Goal: Navigation & Orientation: Find specific page/section

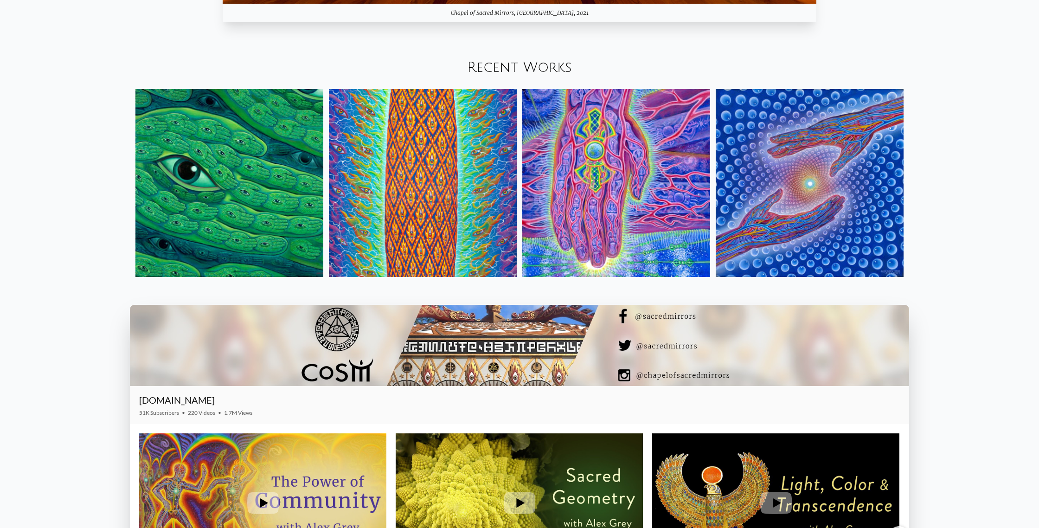
scroll to position [1384, 0]
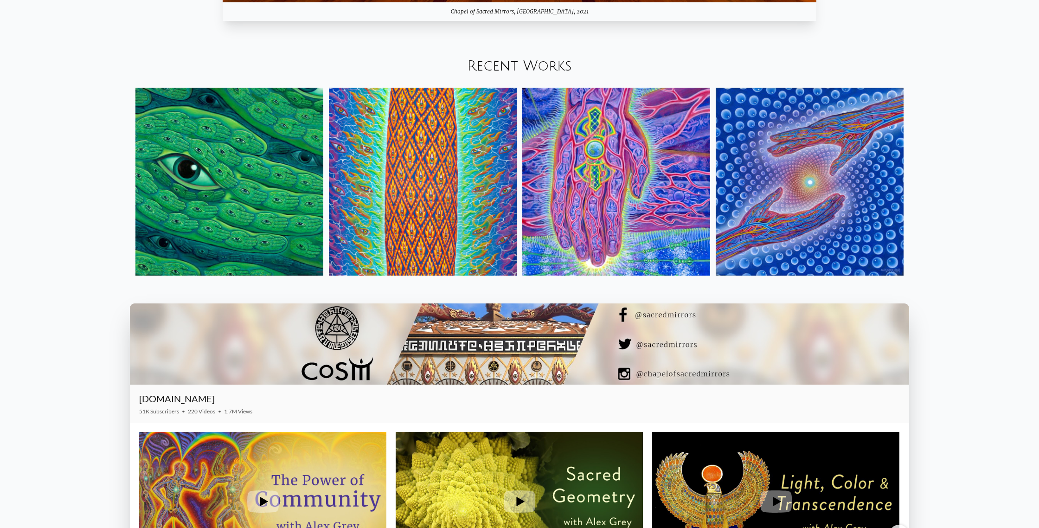
click at [563, 185] on img at bounding box center [616, 182] width 188 height 188
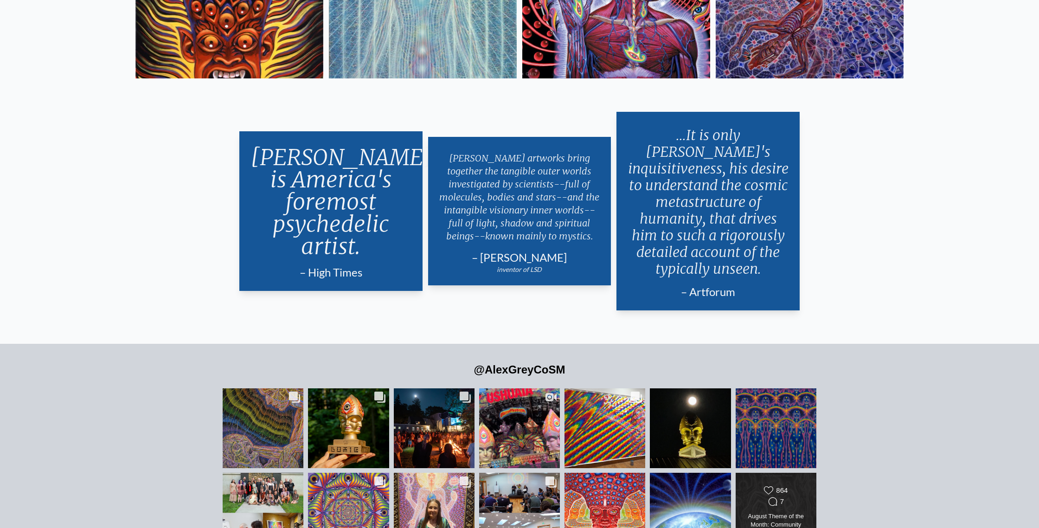
scroll to position [2381, 0]
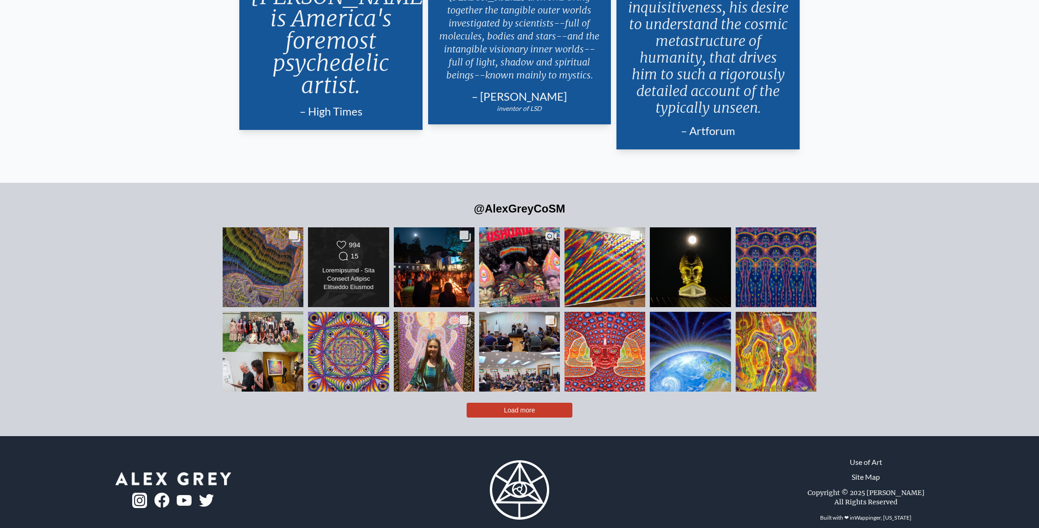
click at [355, 250] on div "Likes Count 994 Comments Count 15" at bounding box center [348, 267] width 65 height 54
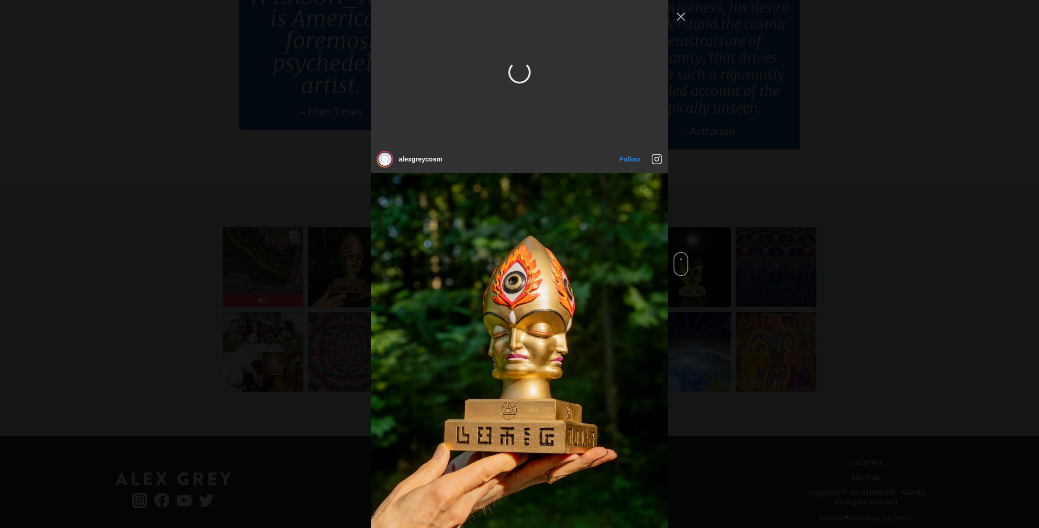
scroll to position [154, 0]
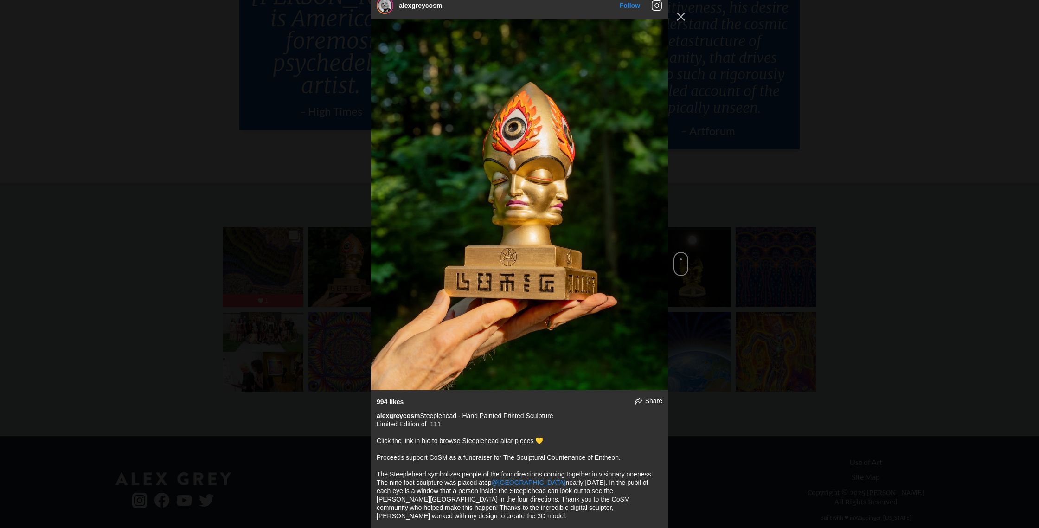
click at [676, 261] on span "Instagram Feed popup" at bounding box center [680, 264] width 15 height 24
click at [656, 224] on img "Instagram Feed popup" at bounding box center [519, 204] width 297 height 371
click at [658, 212] on button "Previous image" at bounding box center [656, 205] width 11 height 17
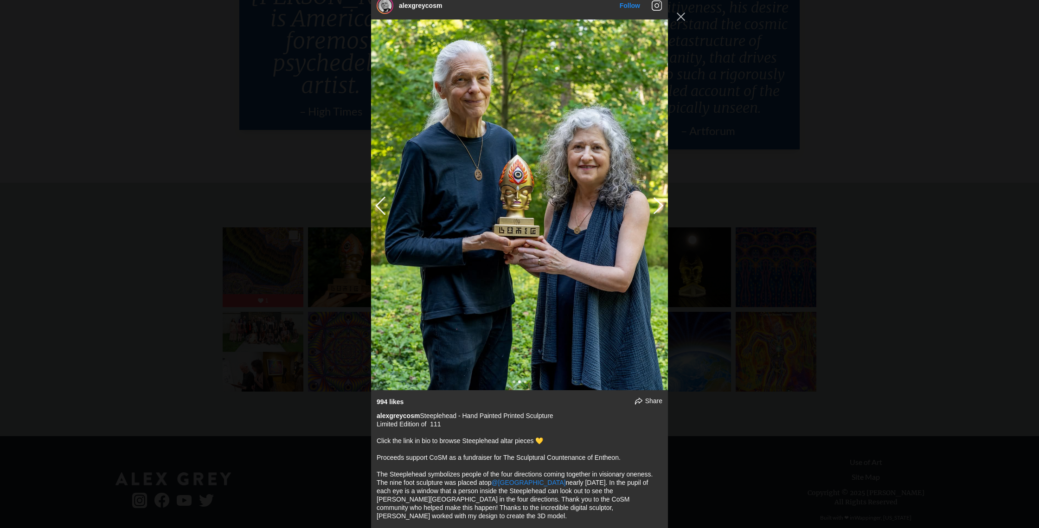
click at [658, 212] on button "Previous image" at bounding box center [656, 205] width 11 height 17
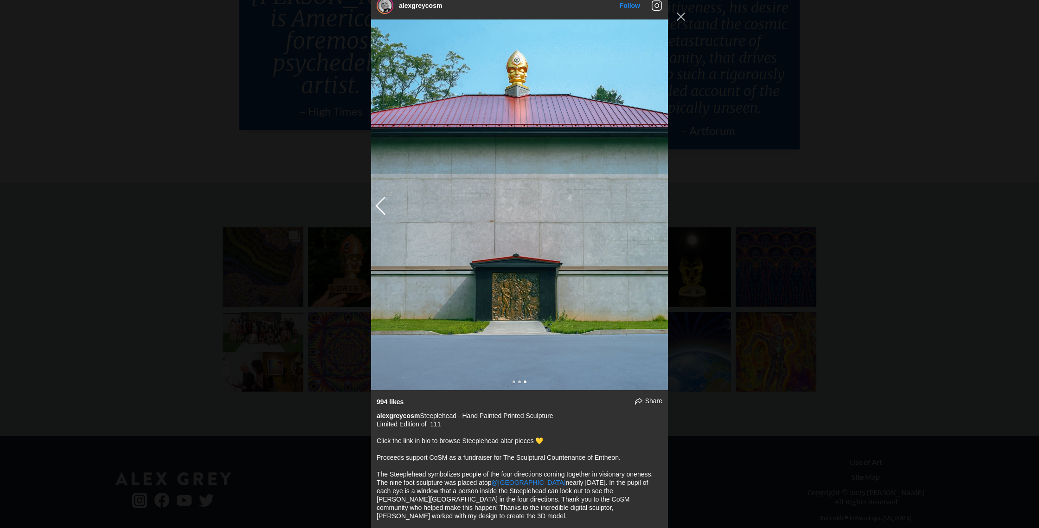
click at [375, 214] on img "Instagram Feed popup" at bounding box center [519, 204] width 297 height 371
click at [380, 212] on button "Next image" at bounding box center [382, 204] width 11 height 17
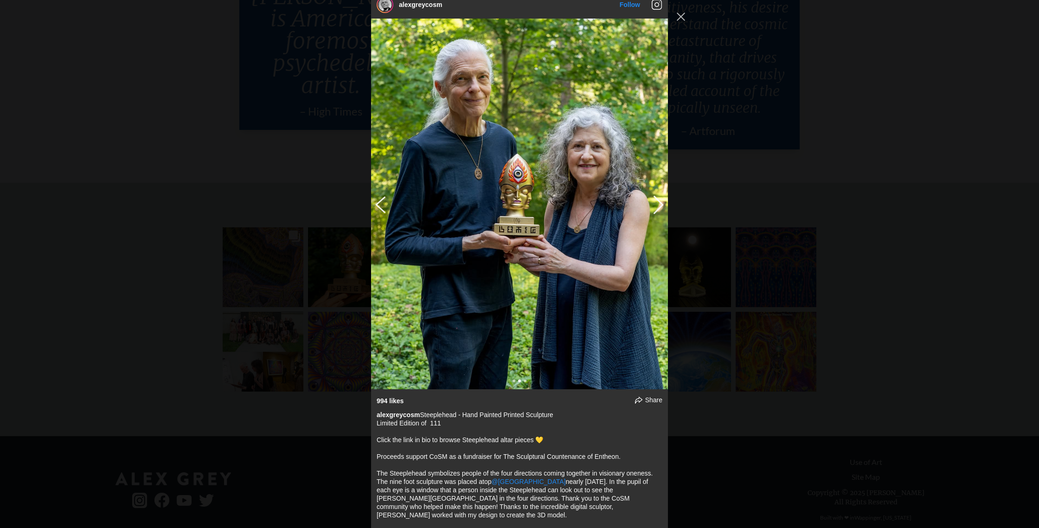
scroll to position [155, 0]
click at [680, 20] on button "Close Instagram Feed Popup" at bounding box center [680, 16] width 15 height 15
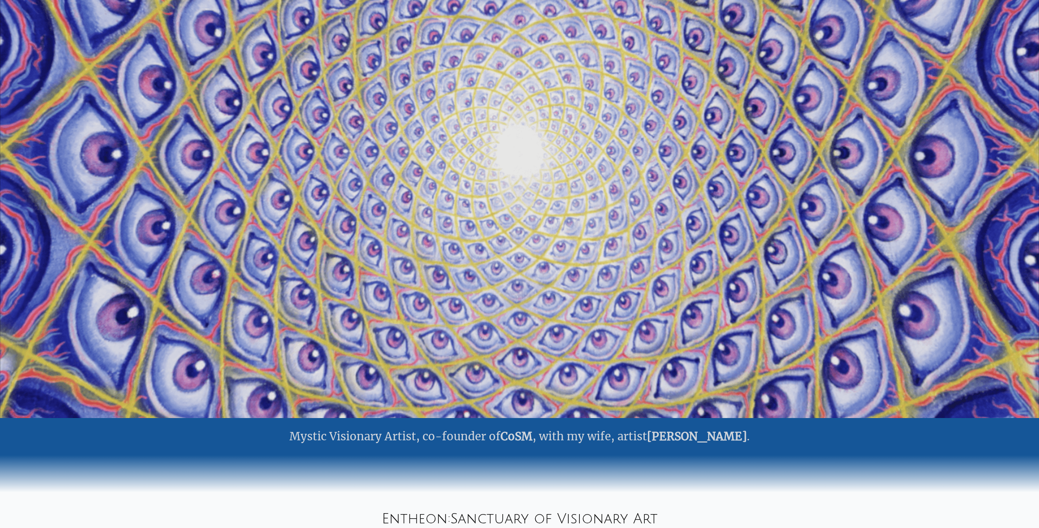
scroll to position [0, 0]
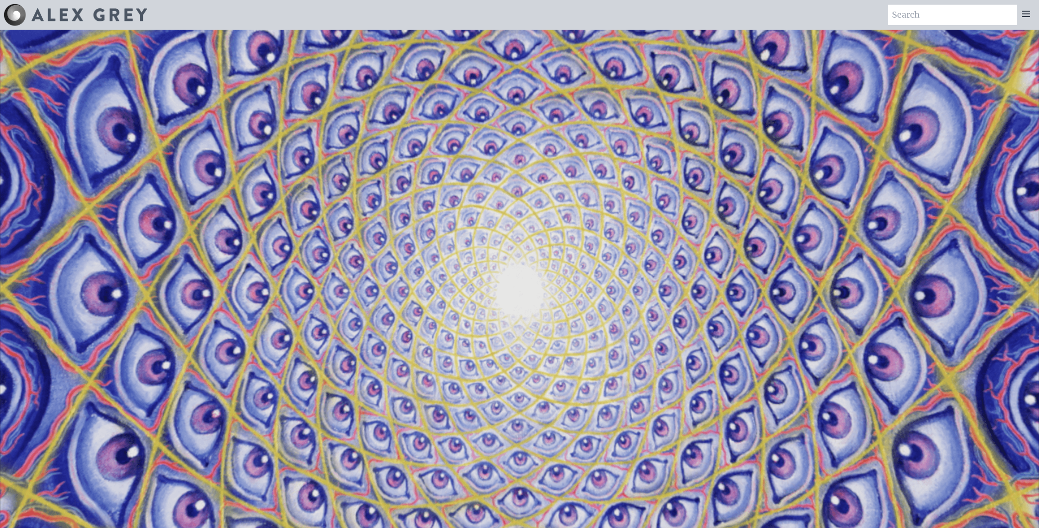
click at [1026, 18] on icon at bounding box center [1025, 13] width 11 height 11
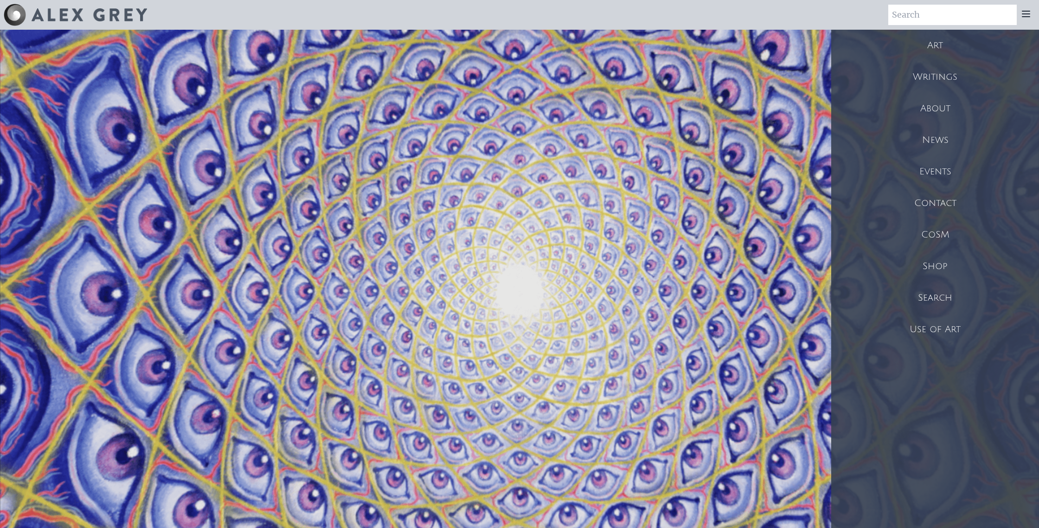
click at [932, 113] on div "About" at bounding box center [935, 109] width 208 height 32
click at [920, 112] on div "About" at bounding box center [935, 109] width 208 height 32
click at [933, 71] on div "Writings" at bounding box center [935, 77] width 208 height 32
